Goal: Entertainment & Leisure: Consume media (video, audio)

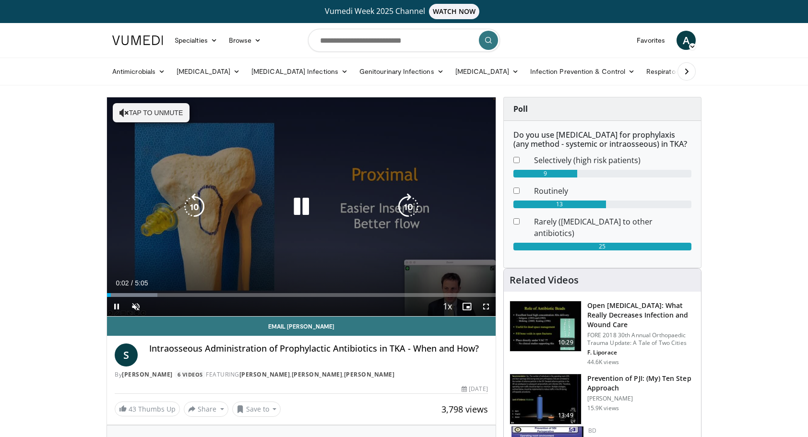
click at [297, 200] on icon "Video Player" at bounding box center [301, 206] width 27 height 27
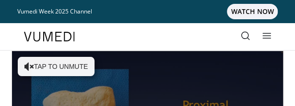
click at [137, 60] on p "10 seconds" at bounding box center [149, 62] width 36 height 7
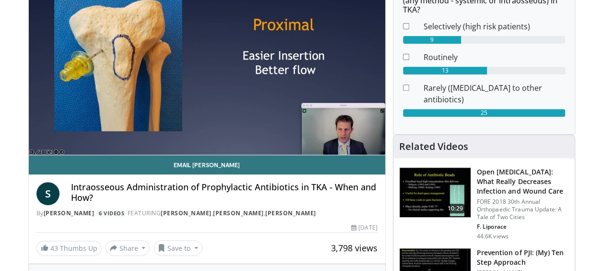
scroll to position [144, 0]
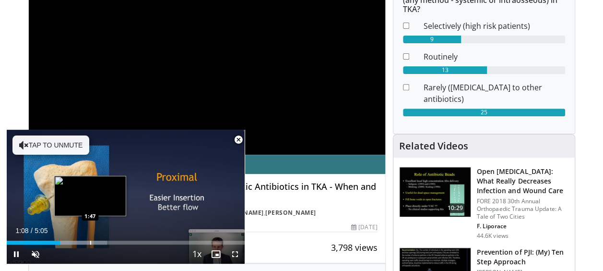
click at [90, 243] on div "Progress Bar" at bounding box center [90, 242] width 1 height 4
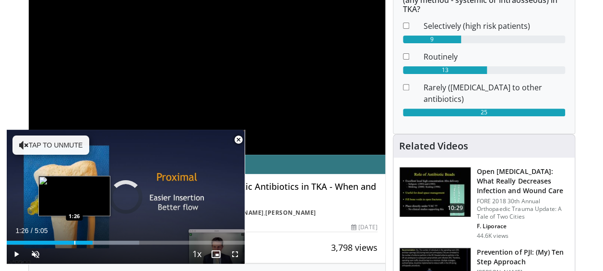
click at [74, 243] on div "Progress Bar" at bounding box center [74, 242] width 1 height 4
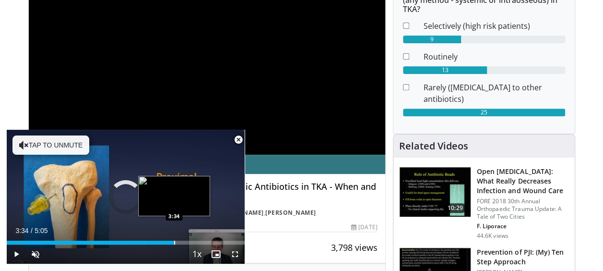
click at [174, 243] on div "Progress Bar" at bounding box center [174, 242] width 1 height 4
